Goal: Transaction & Acquisition: Purchase product/service

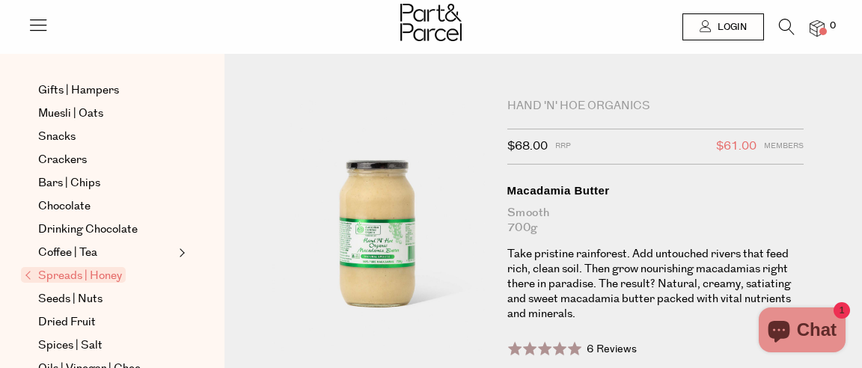
scroll to position [189, 0]
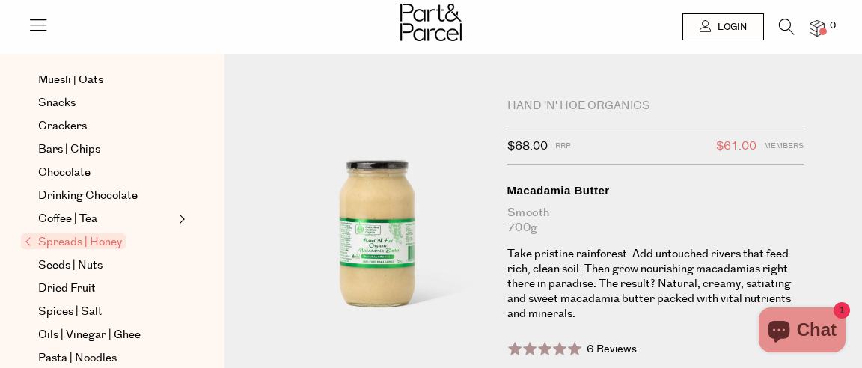
click at [72, 249] on span "Spreads | Honey" at bounding box center [73, 242] width 105 height 16
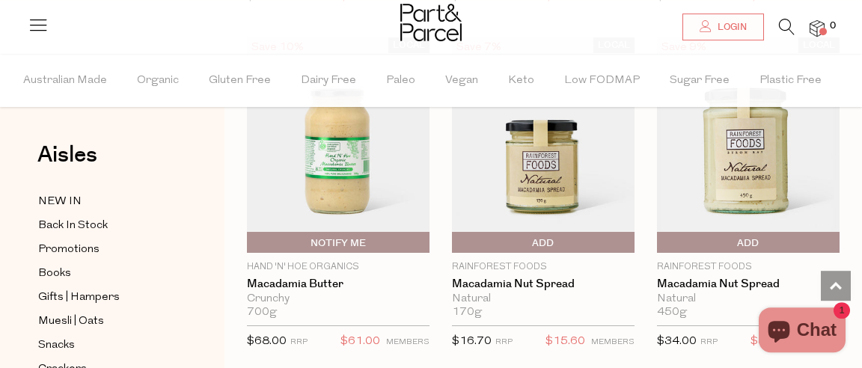
scroll to position [2592, 0]
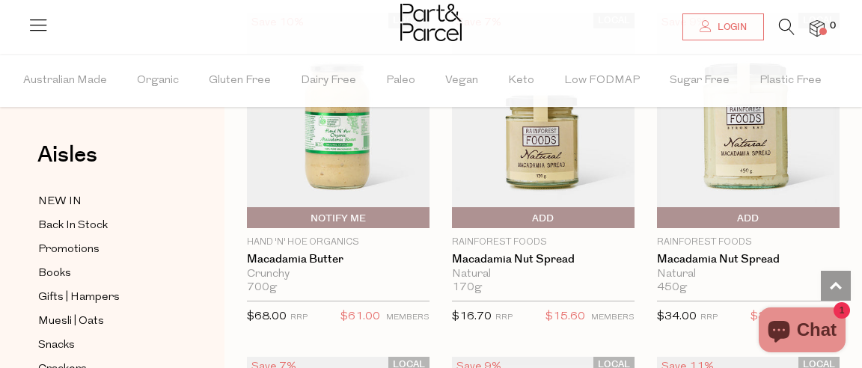
click at [340, 156] on img at bounding box center [338, 121] width 183 height 216
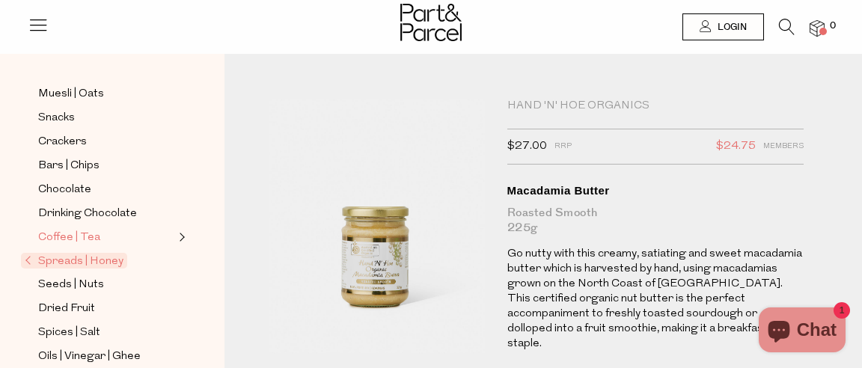
scroll to position [189, 0]
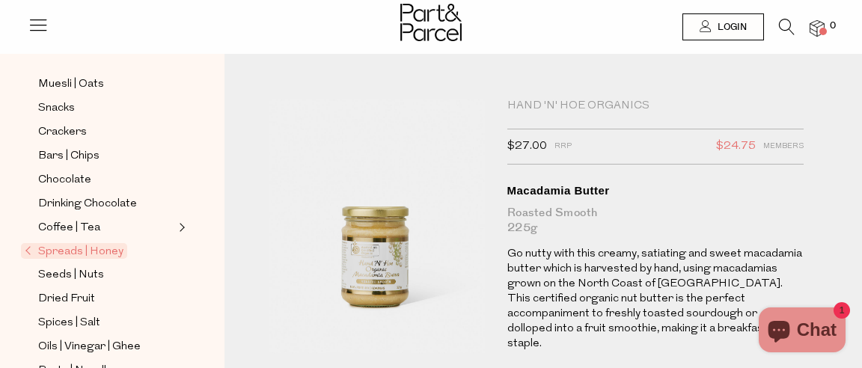
click at [89, 248] on span "Spreads | Honey" at bounding box center [74, 251] width 106 height 16
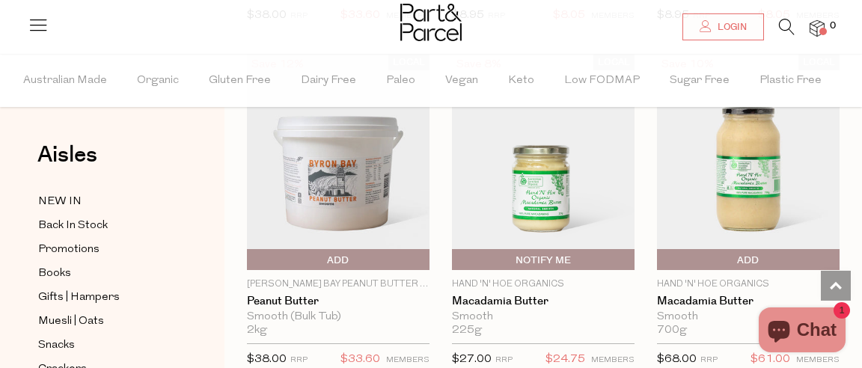
scroll to position [1892, 0]
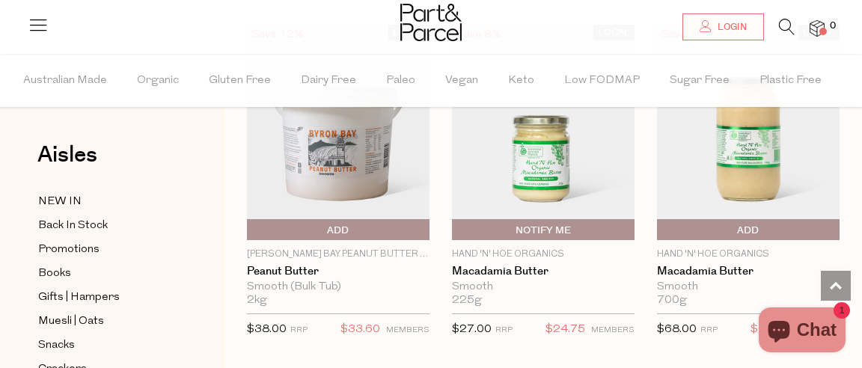
click at [745, 174] on img at bounding box center [748, 133] width 183 height 216
